Goal: Task Accomplishment & Management: Use online tool/utility

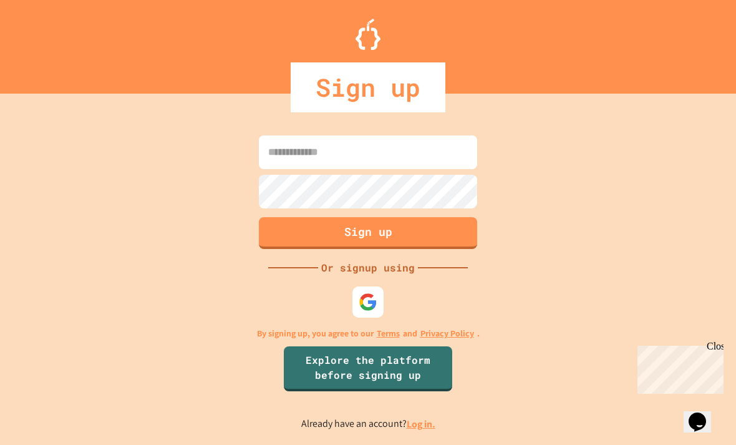
click at [433, 161] on input at bounding box center [368, 152] width 218 height 34
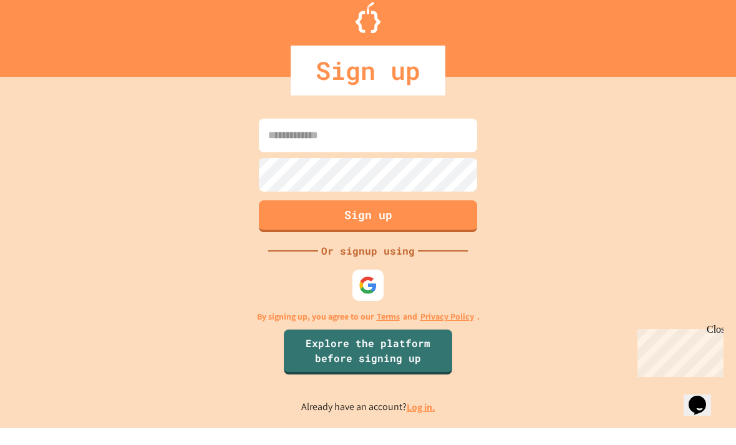
scroll to position [40, 0]
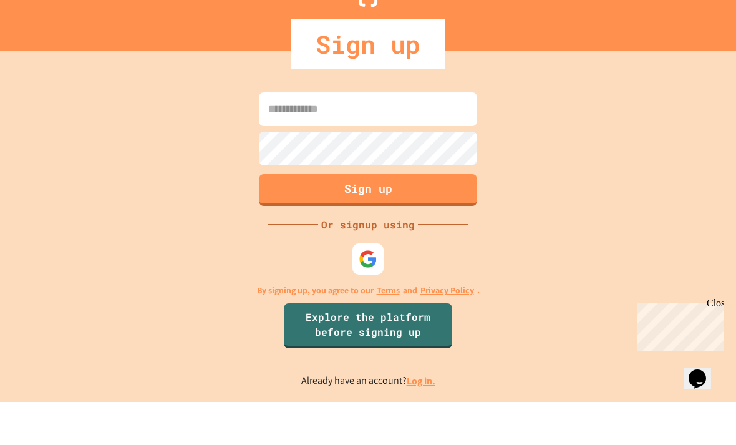
click at [421, 417] on link "Log in." at bounding box center [421, 423] width 29 height 13
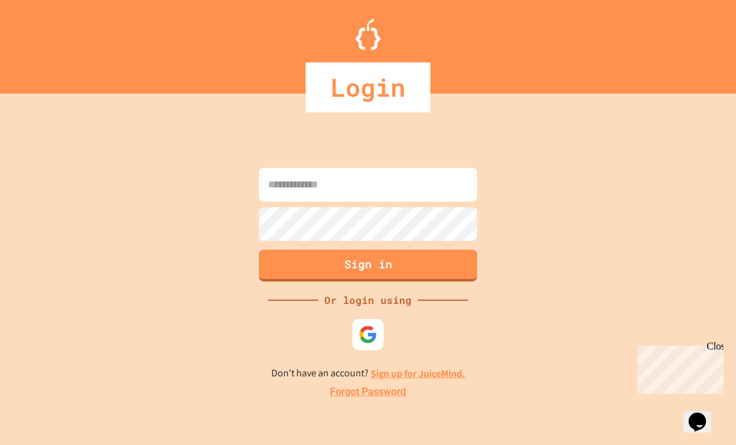
click at [411, 168] on input at bounding box center [368, 185] width 218 height 34
type input "**********"
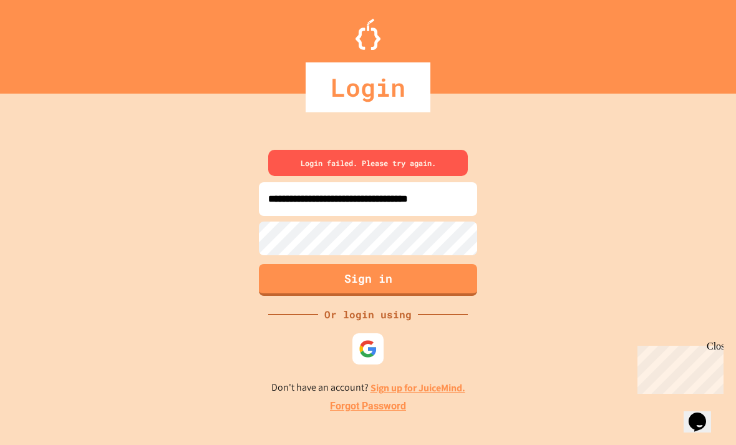
click at [360, 339] on img at bounding box center [368, 348] width 19 height 19
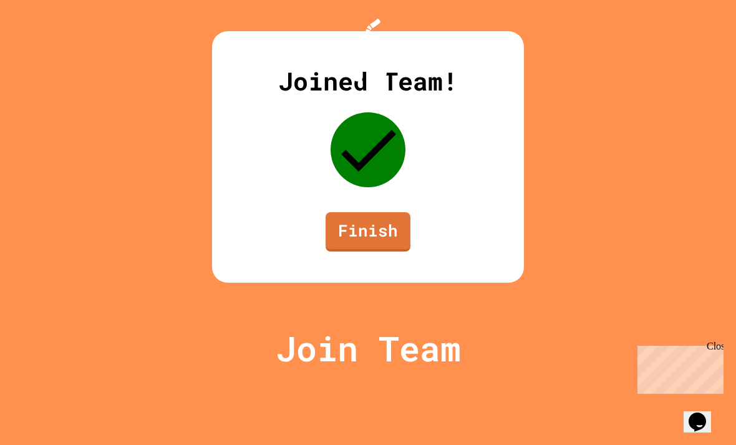
click at [377, 251] on link "Finish" at bounding box center [368, 231] width 85 height 39
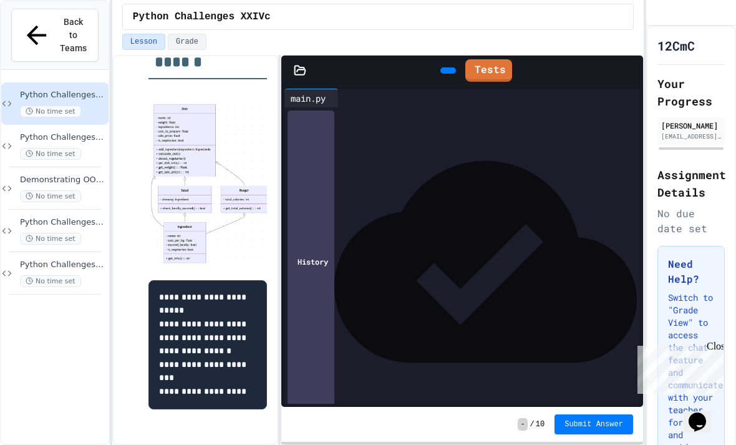
scroll to position [656, 0]
click at [74, 210] on div "Python Challenges XXIV No time set" at bounding box center [54, 231] width 107 height 42
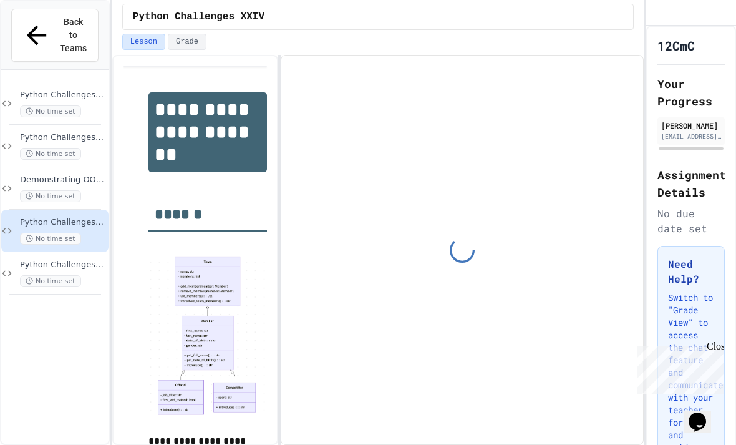
scroll to position [80, 0]
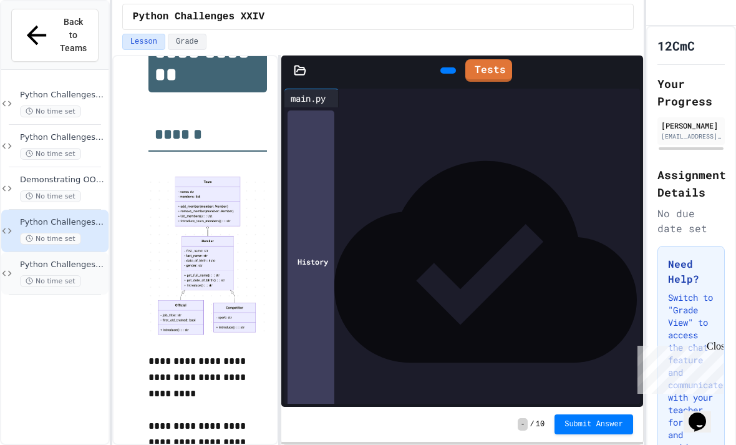
click at [33, 277] on icon at bounding box center [29, 280] width 7 height 7
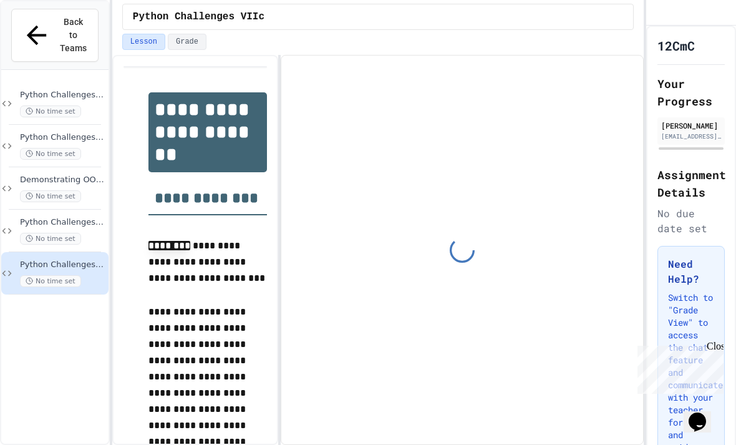
scroll to position [129, 0]
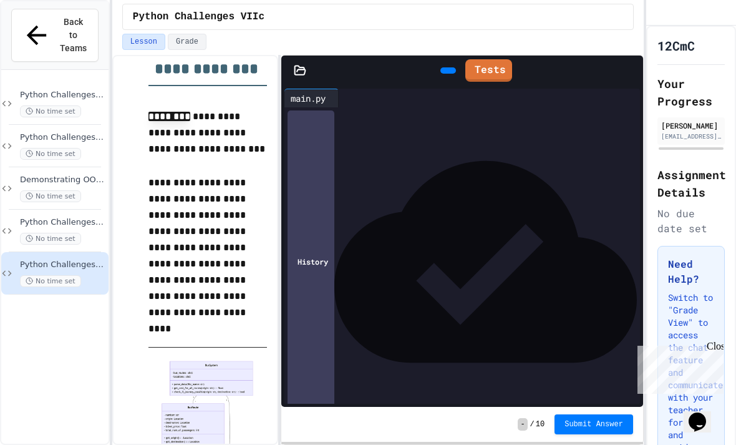
click at [628, 147] on link at bounding box center [631, 147] width 6 height 0
click at [608, 169] on div "********" at bounding box center [608, 178] width 52 height 19
click at [498, 59] on link "Tests" at bounding box center [488, 70] width 47 height 23
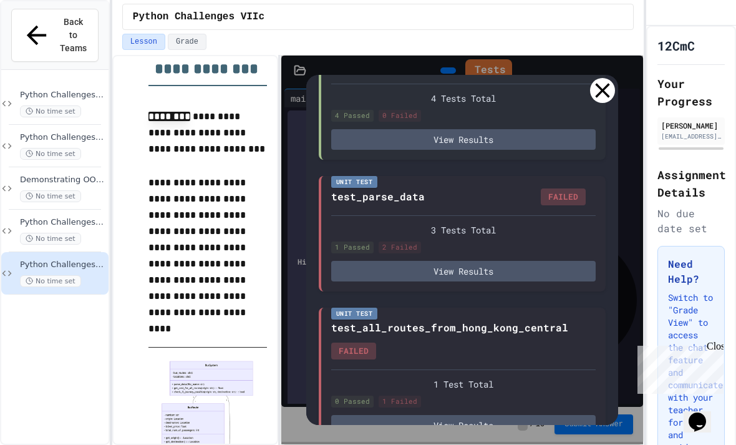
scroll to position [1078, 0]
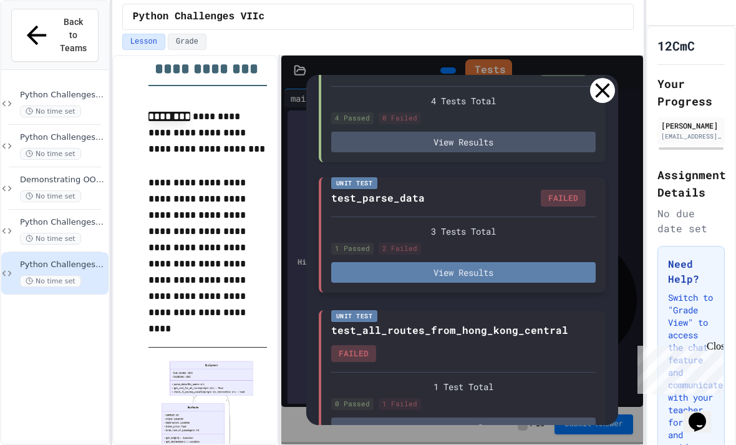
click at [506, 262] on button "View Results" at bounding box center [463, 272] width 265 height 21
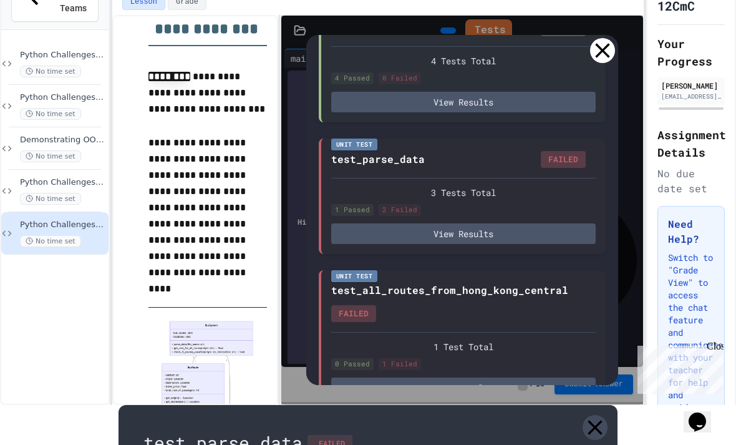
click at [600, 96] on html "**********" at bounding box center [368, 182] width 736 height 445
click at [600, 415] on icon at bounding box center [595, 427] width 25 height 25
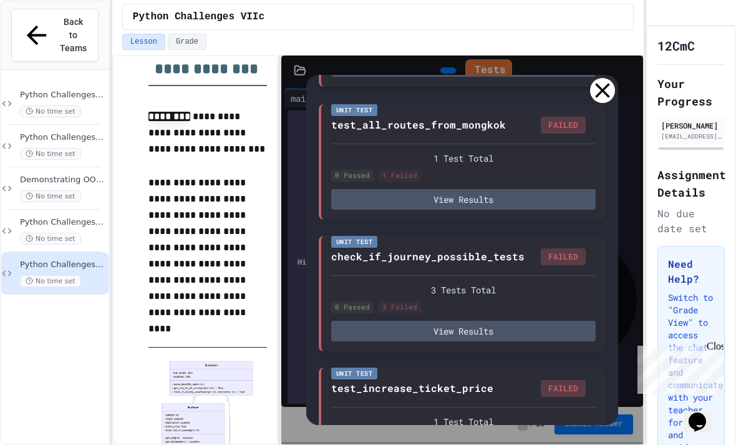
scroll to position [1439, 0]
click at [605, 78] on icon at bounding box center [602, 90] width 25 height 25
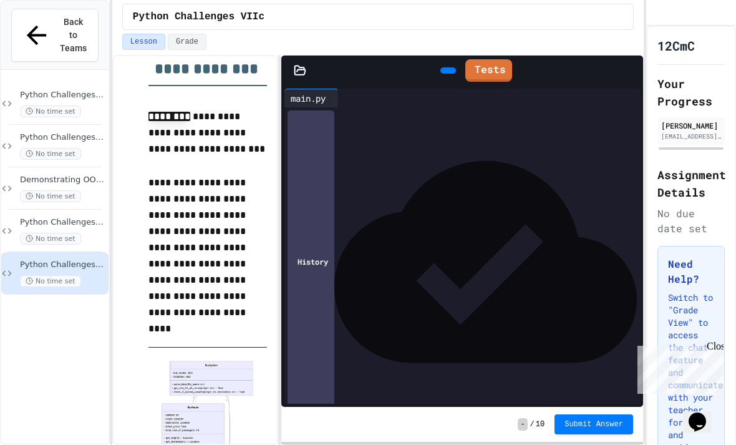
scroll to position [0, 0]
click at [304, 64] on icon at bounding box center [300, 70] width 12 height 12
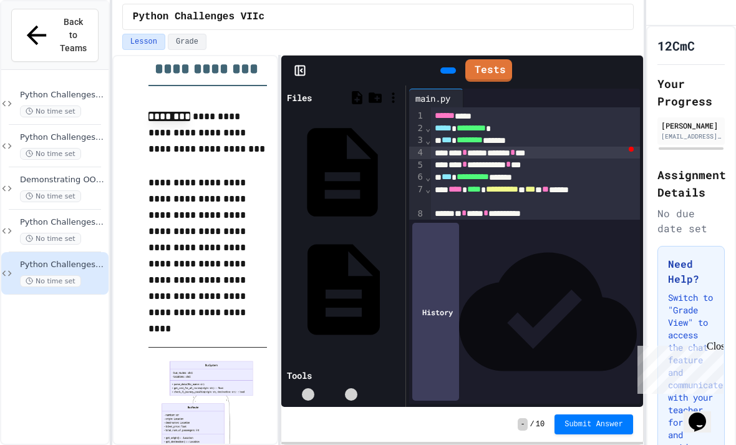
click at [399, 166] on div "[DOMAIN_NAME]" at bounding box center [399, 172] width 0 height 12
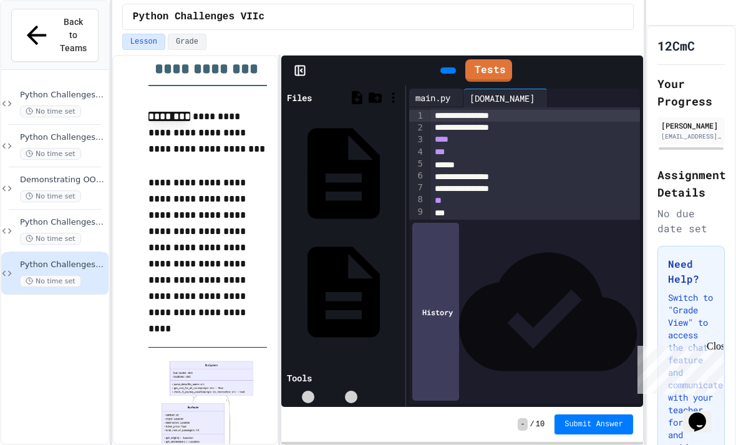
click at [432, 91] on div "main.py" at bounding box center [432, 97] width 47 height 13
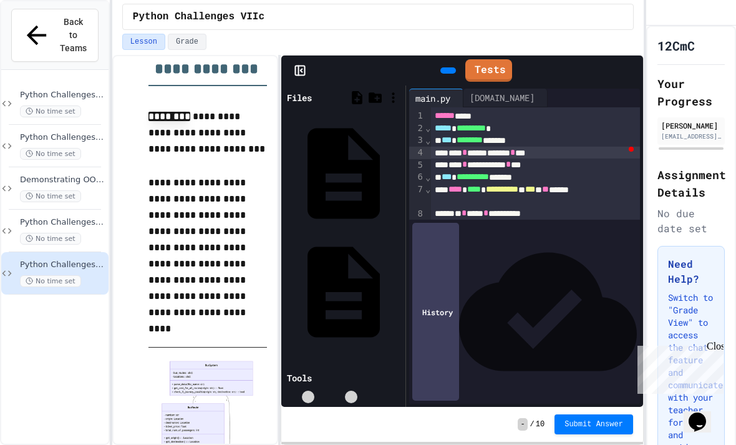
click at [285, 98] on icon at bounding box center [285, 98] width 0 height 0
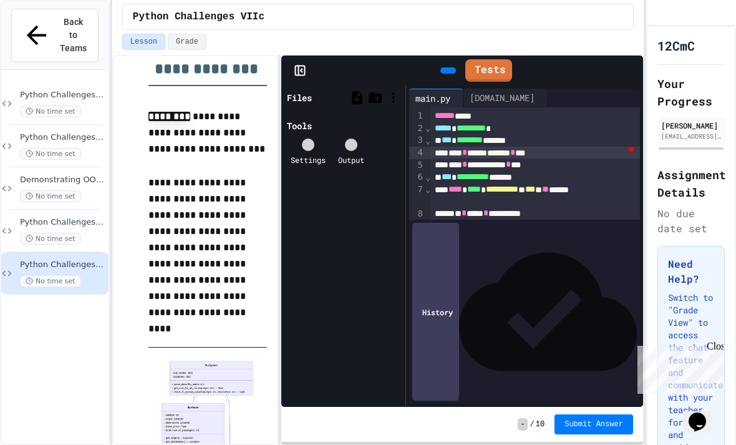
click at [298, 64] on icon at bounding box center [300, 70] width 12 height 12
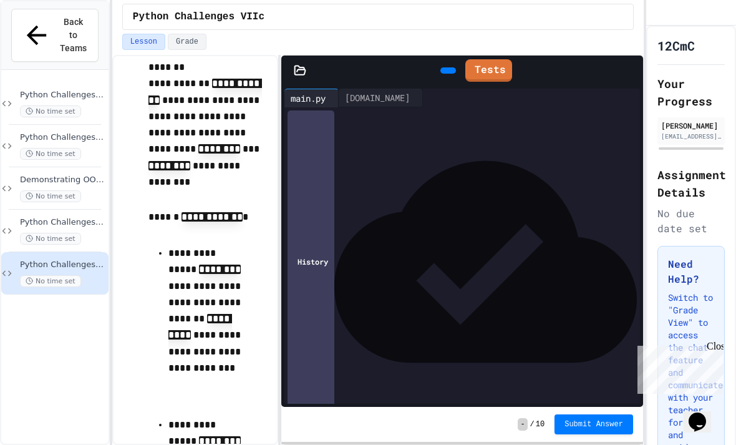
scroll to position [1656, 0]
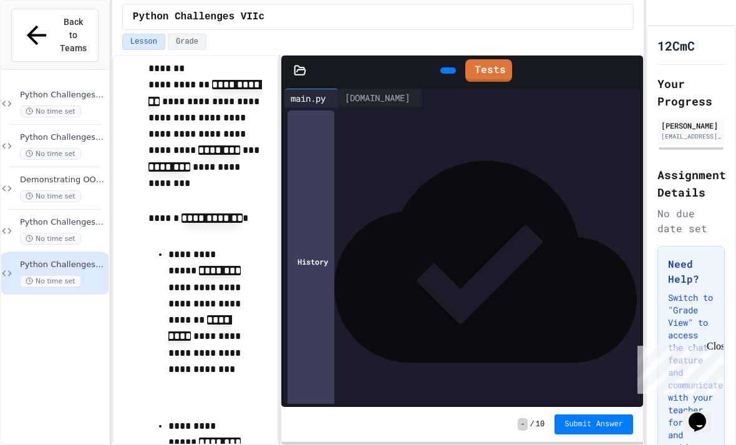
click at [467, 354] on div "**********" at bounding box center [472, 360] width 333 height 12
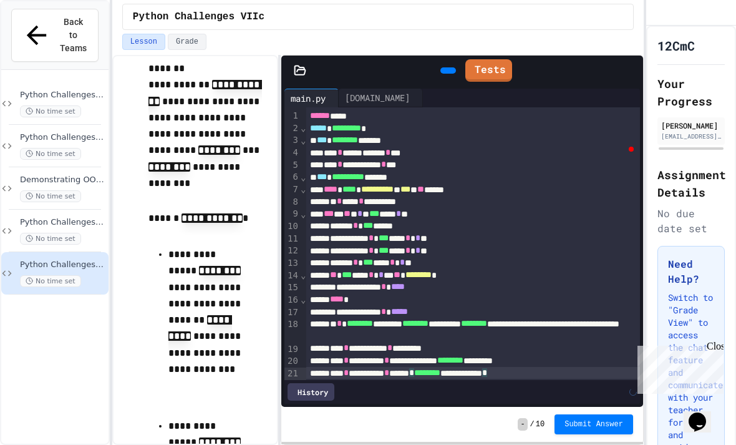
click at [467, 367] on div "**********" at bounding box center [472, 373] width 333 height 12
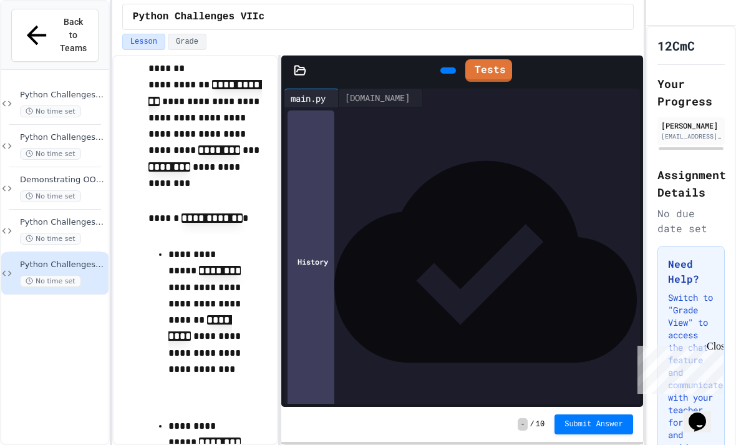
drag, startPoint x: 464, startPoint y: 332, endPoint x: 490, endPoint y: 400, distance: 72.9
click at [464, 367] on div "**********" at bounding box center [472, 379] width 333 height 24
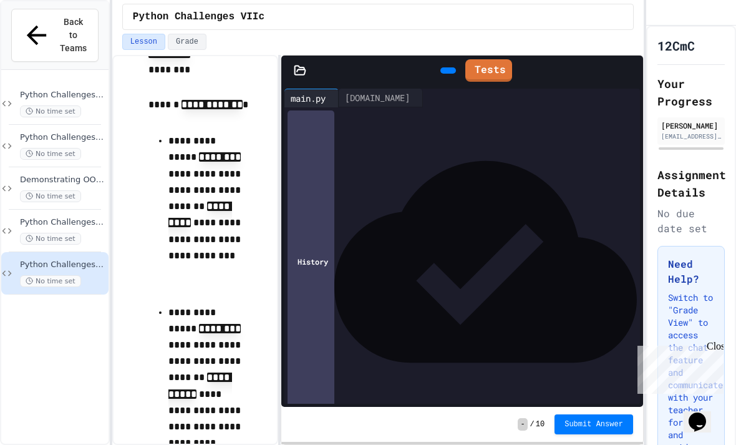
scroll to position [1773, 0]
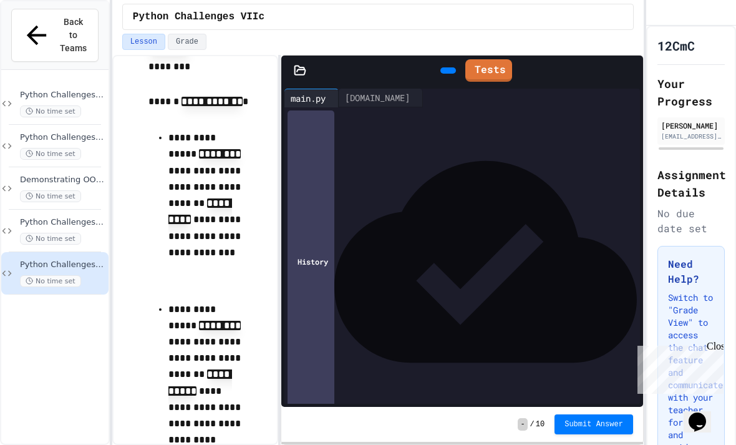
click at [490, 59] on link "Tests" at bounding box center [488, 70] width 47 height 22
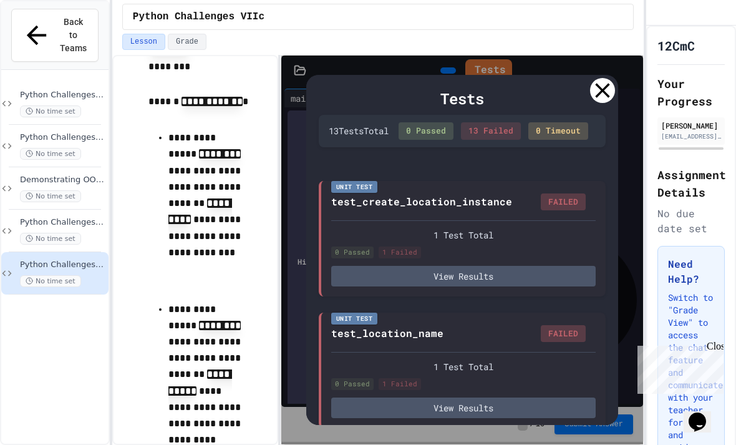
click at [603, 78] on icon at bounding box center [602, 90] width 25 height 25
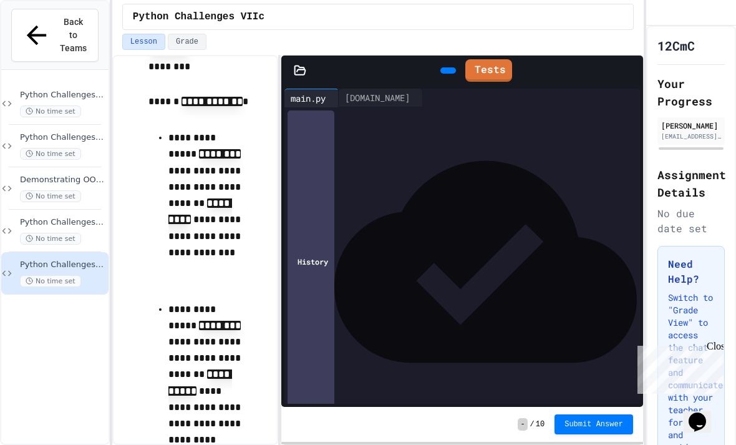
click at [447, 71] on icon at bounding box center [447, 71] width 0 height 0
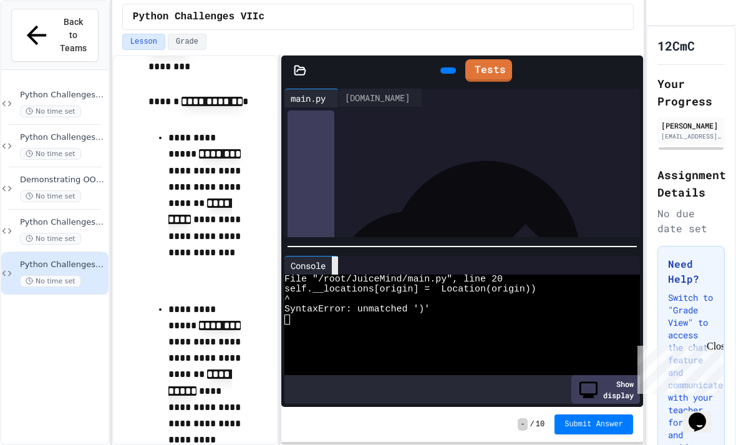
click at [338, 256] on div at bounding box center [335, 265] width 6 height 18
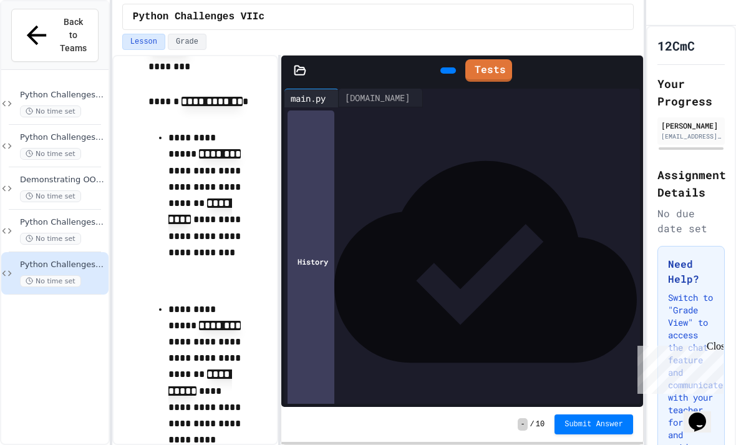
scroll to position [43, 0]
click at [623, 324] on div "**********" at bounding box center [472, 330] width 333 height 12
click at [452, 74] on icon at bounding box center [455, 78] width 7 height 9
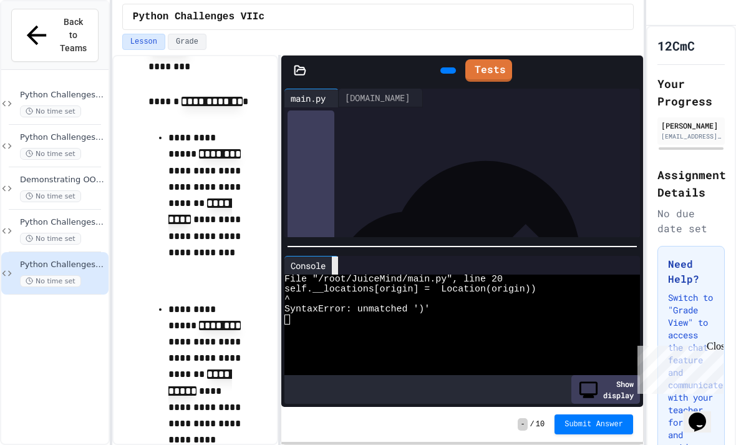
click at [342, 268] on icon at bounding box center [342, 272] width 9 height 9
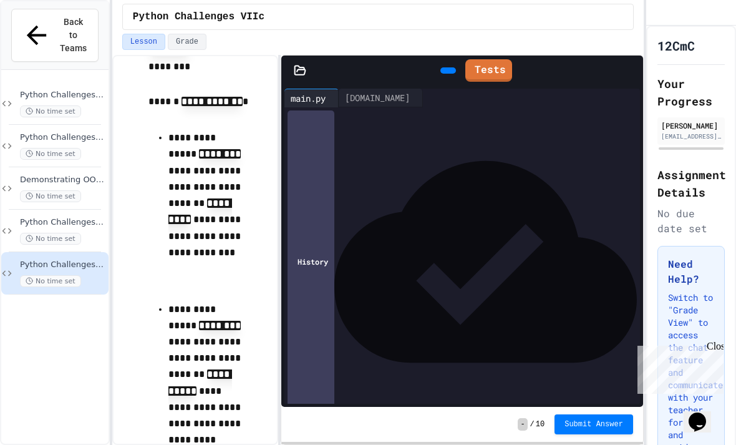
click at [452, 74] on icon at bounding box center [455, 78] width 7 height 9
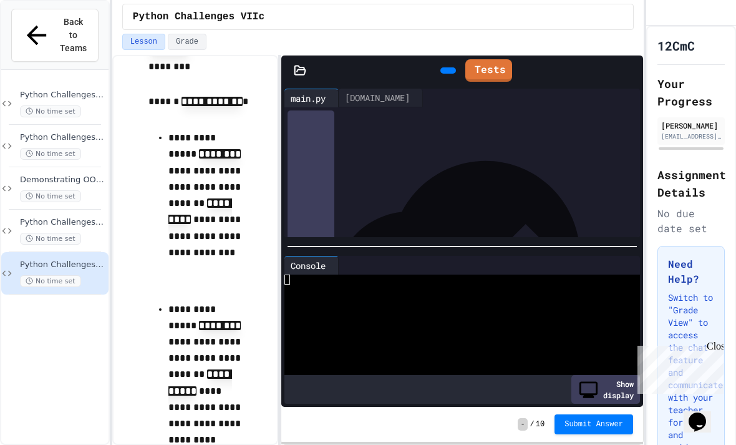
click at [440, 67] on div at bounding box center [448, 70] width 16 height 6
click at [493, 59] on link "Tests" at bounding box center [488, 70] width 47 height 22
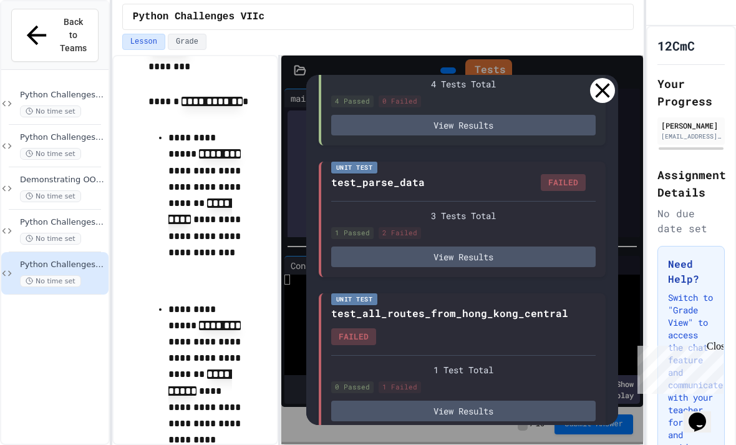
scroll to position [1096, 0]
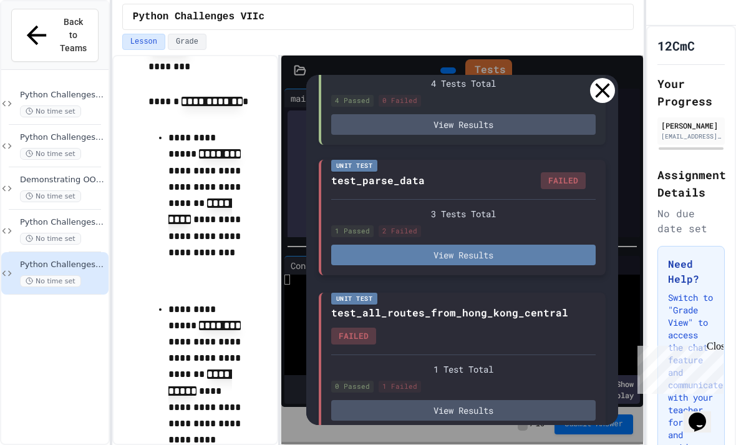
click at [563, 245] on button "View Results" at bounding box center [463, 255] width 265 height 21
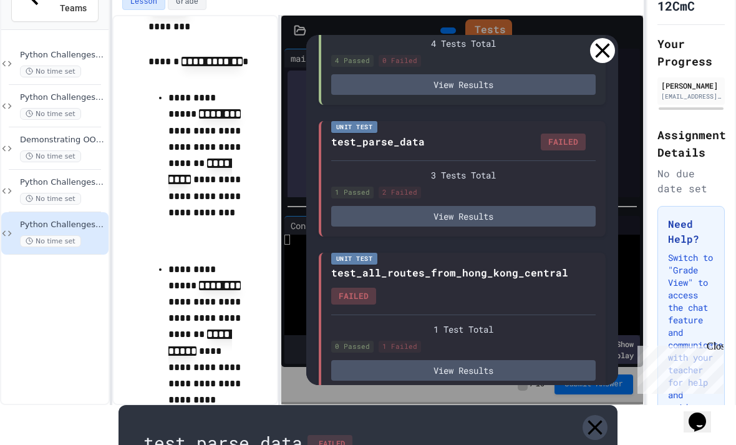
click at [594, 415] on icon at bounding box center [595, 427] width 25 height 25
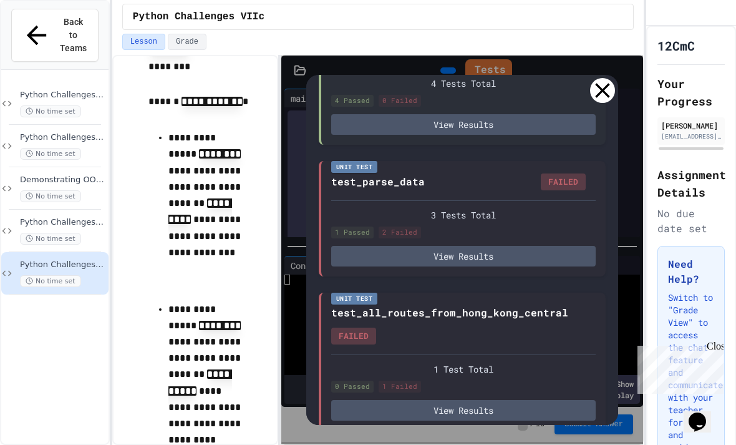
click at [606, 78] on icon at bounding box center [602, 90] width 25 height 25
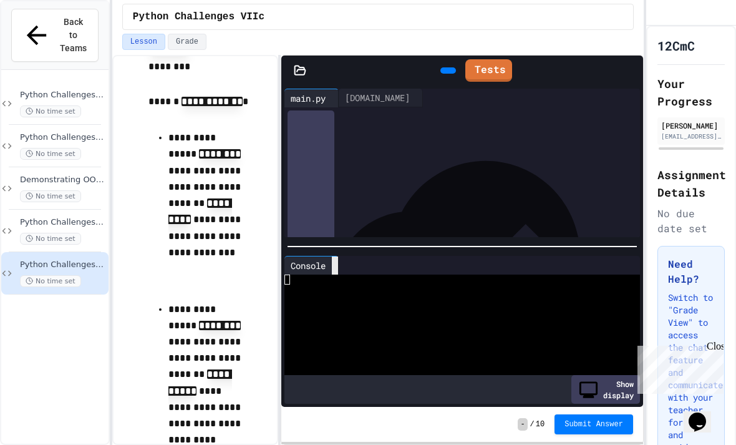
click at [335, 265] on icon at bounding box center [335, 265] width 0 height 0
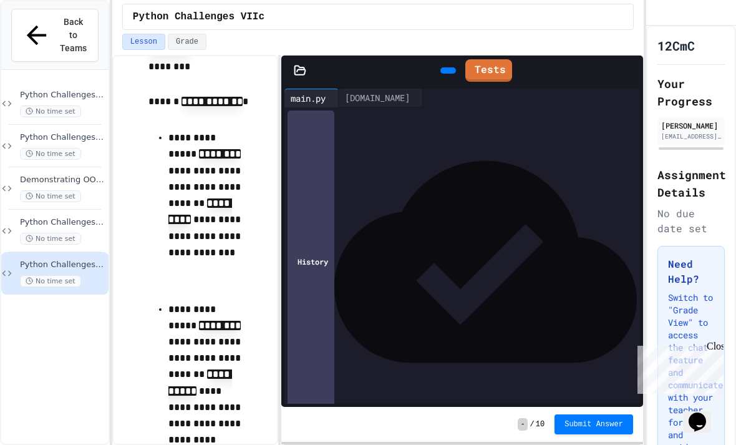
scroll to position [0, 0]
click at [394, 269] on div "** *** **** * * ** ** ******** *" at bounding box center [472, 275] width 333 height 12
click at [499, 59] on link "Tests" at bounding box center [488, 70] width 47 height 22
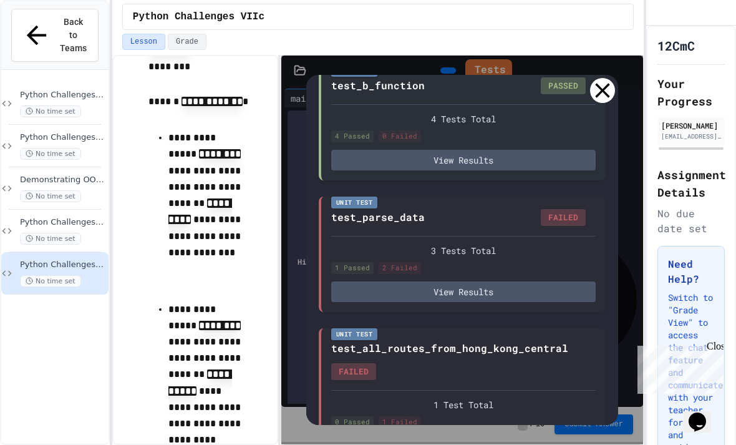
scroll to position [1061, 0]
click at [607, 78] on icon at bounding box center [602, 90] width 25 height 25
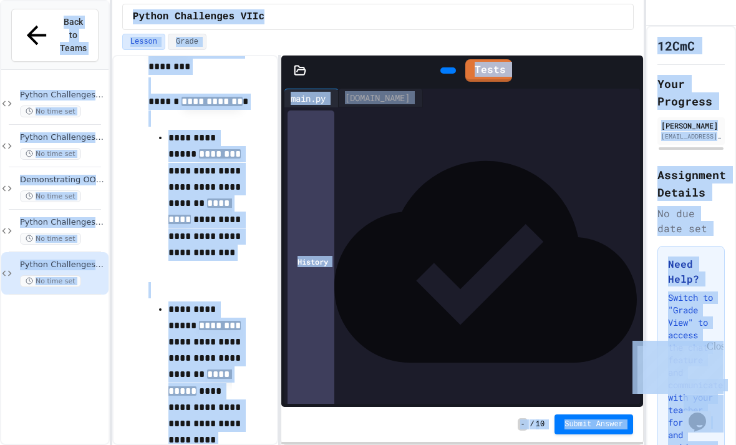
click at [552, 281] on div "**********" at bounding box center [472, 287] width 333 height 12
